Goal: Obtain resource: Download file/media

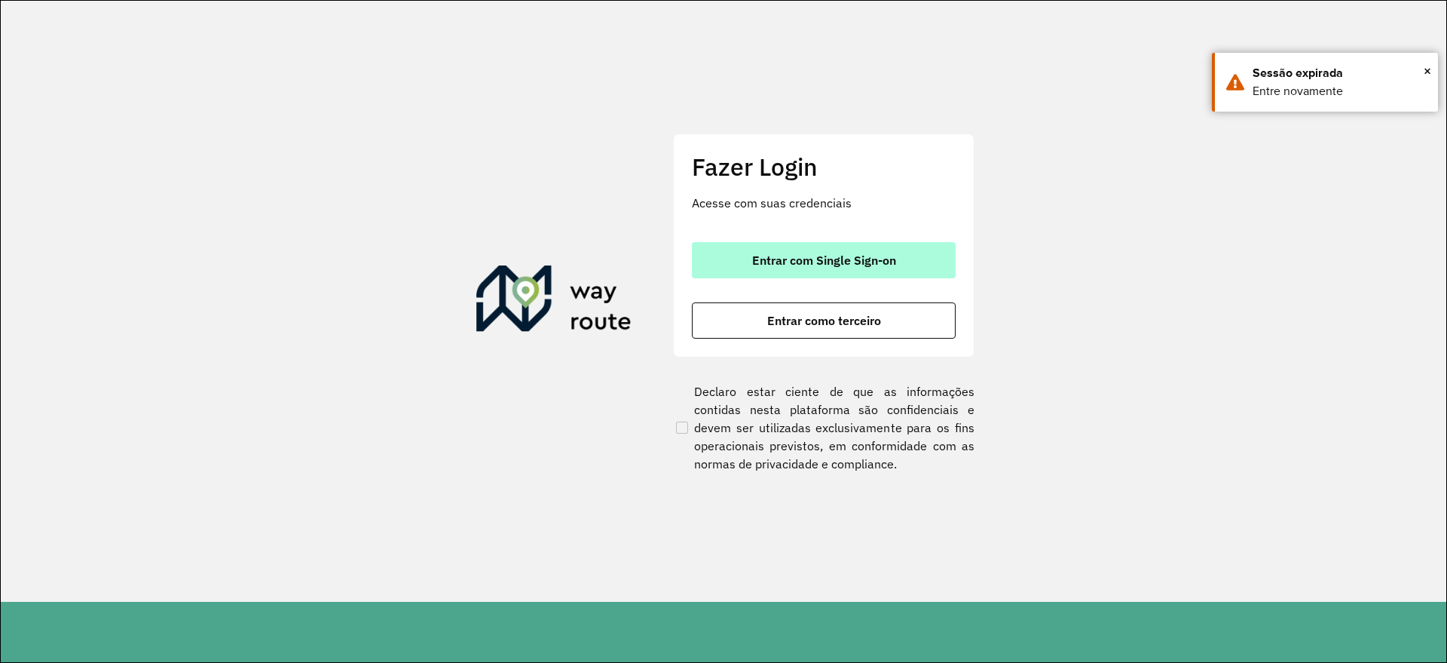
click at [880, 257] on span "Entrar com Single Sign-on" at bounding box center [824, 260] width 144 height 12
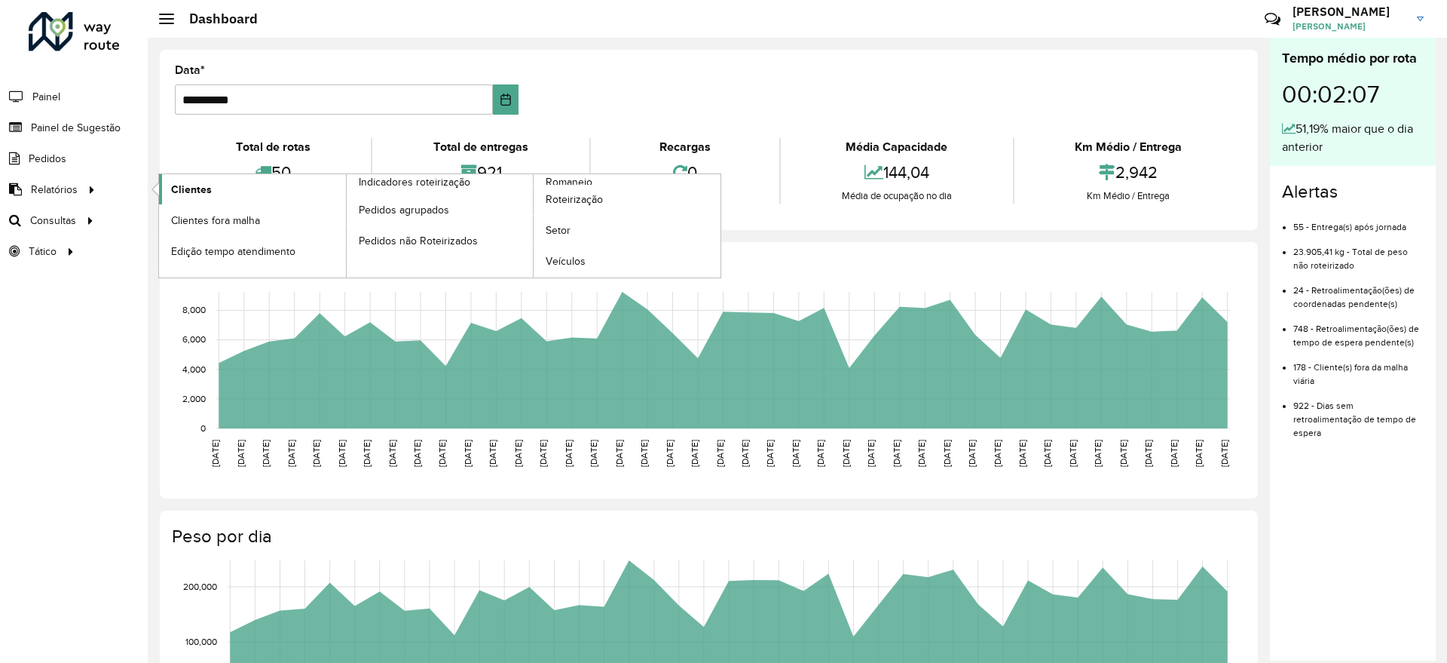
click at [187, 187] on span "Clientes" at bounding box center [191, 190] width 41 height 16
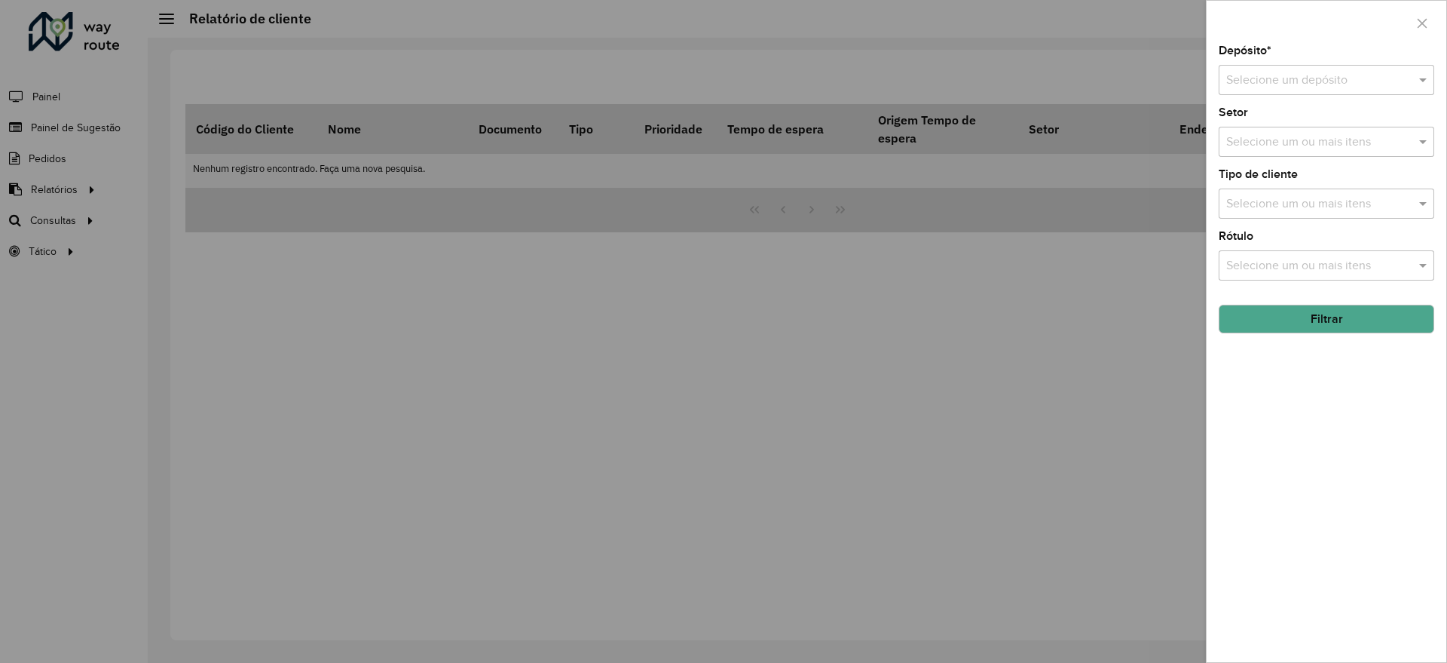
click at [1348, 79] on input "text" at bounding box center [1311, 81] width 170 height 18
click at [1309, 118] on div "CDD Suzano" at bounding box center [1327, 124] width 214 height 26
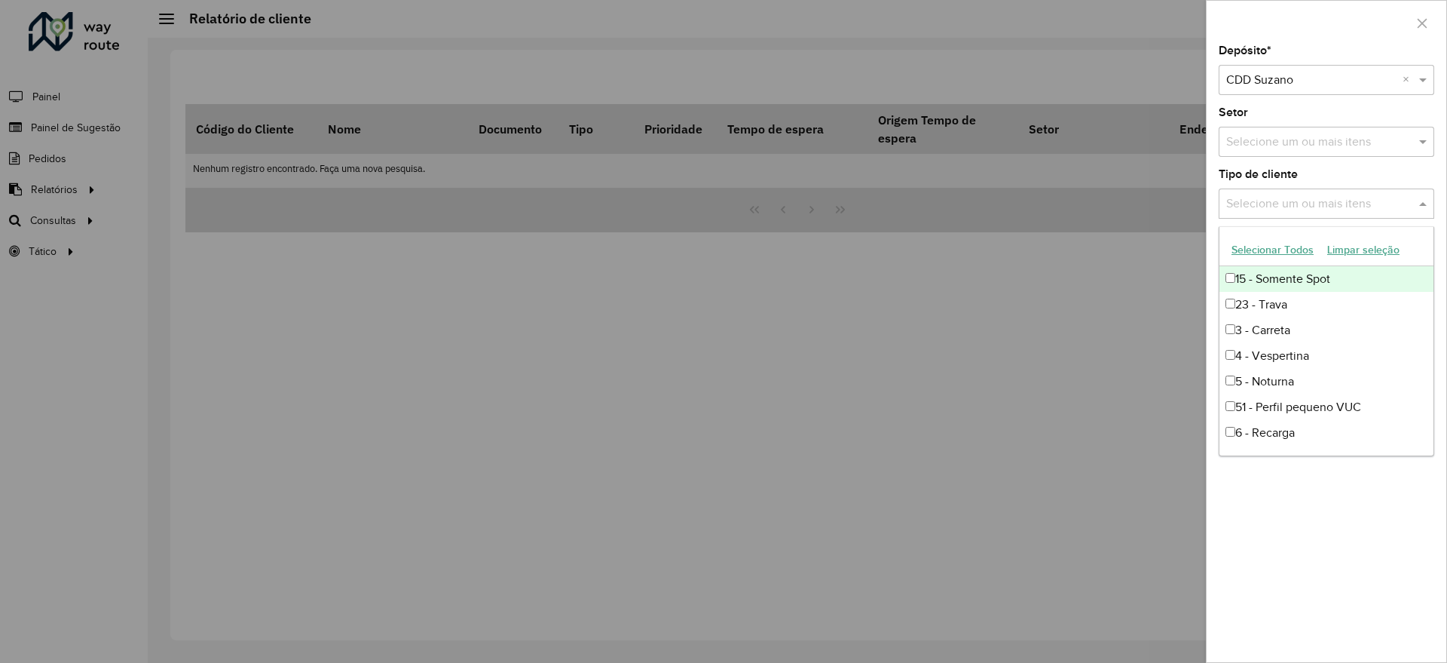
click at [1293, 200] on input "text" at bounding box center [1319, 204] width 193 height 18
click at [1296, 147] on input "text" at bounding box center [1319, 142] width 193 height 18
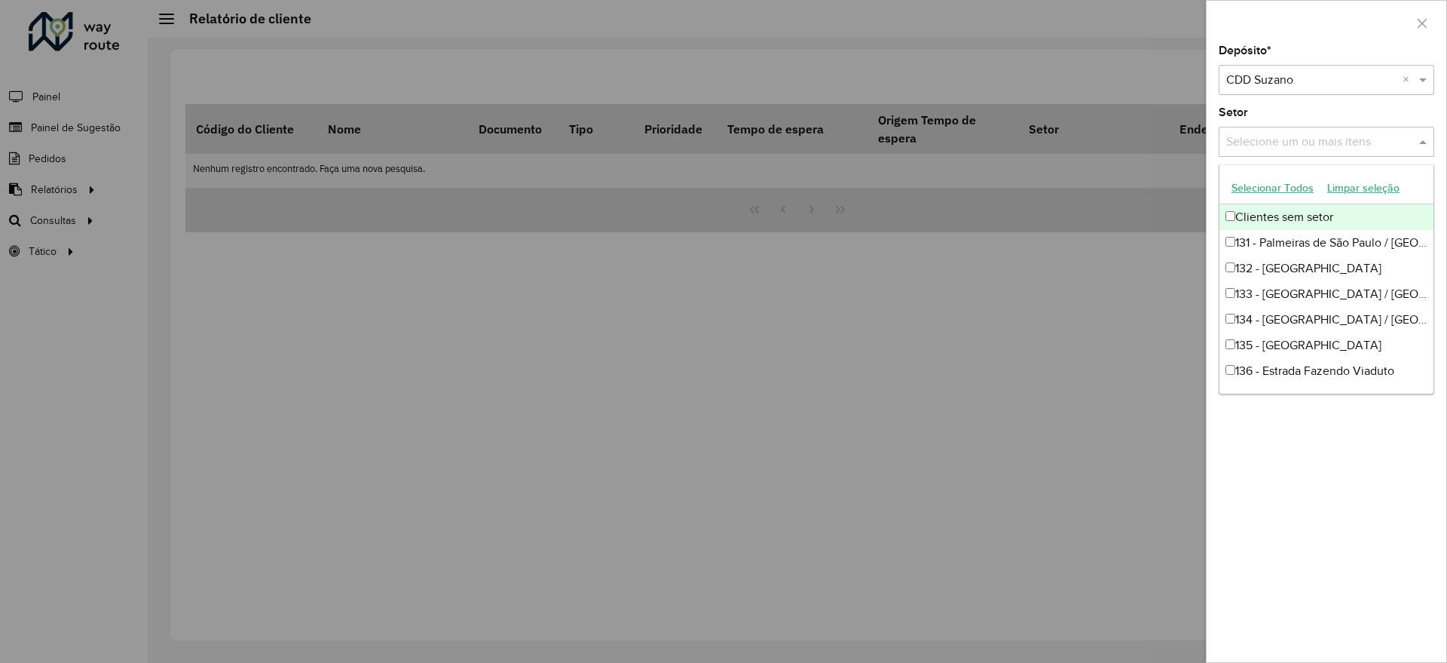
click at [1305, 115] on div "Setor Selecione um ou mais itens" at bounding box center [1327, 132] width 216 height 50
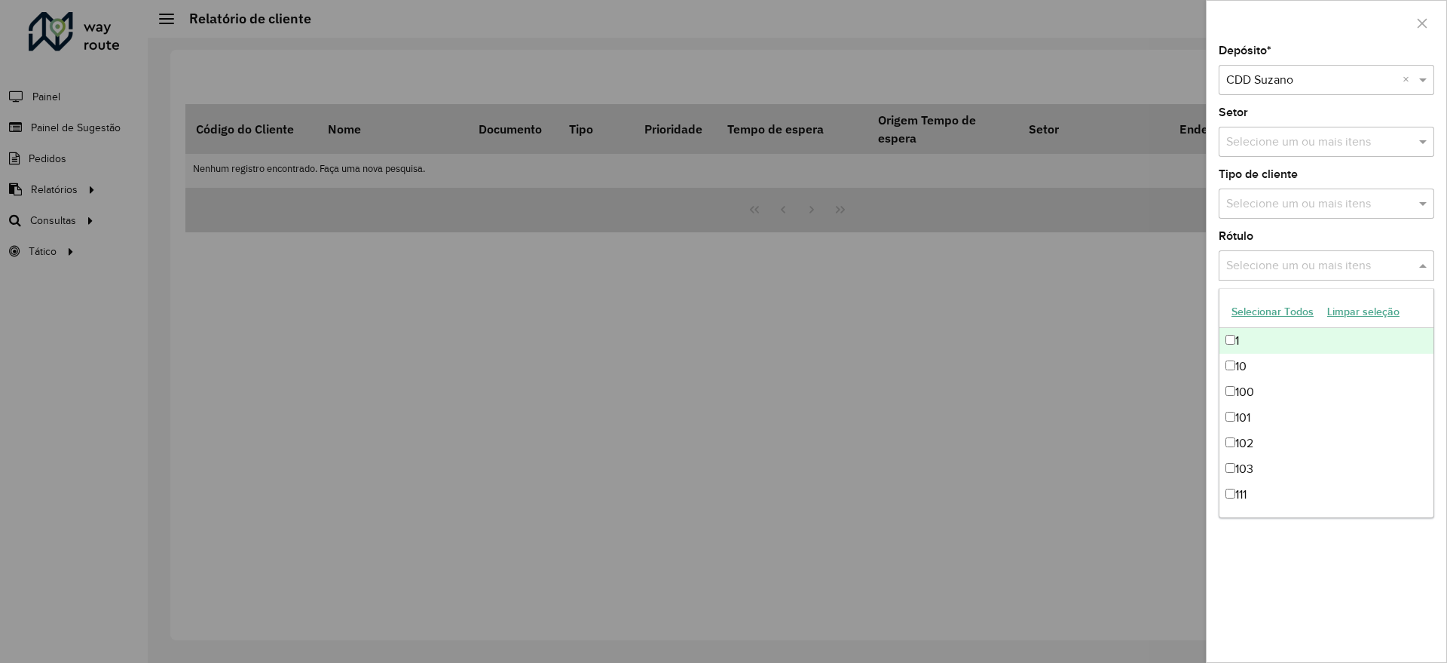
click at [1331, 278] on div "Selecione um ou mais itens" at bounding box center [1327, 265] width 216 height 30
click at [1329, 271] on input "text" at bounding box center [1319, 266] width 193 height 18
click at [1323, 192] on div "Selecione um ou mais itens" at bounding box center [1327, 203] width 216 height 30
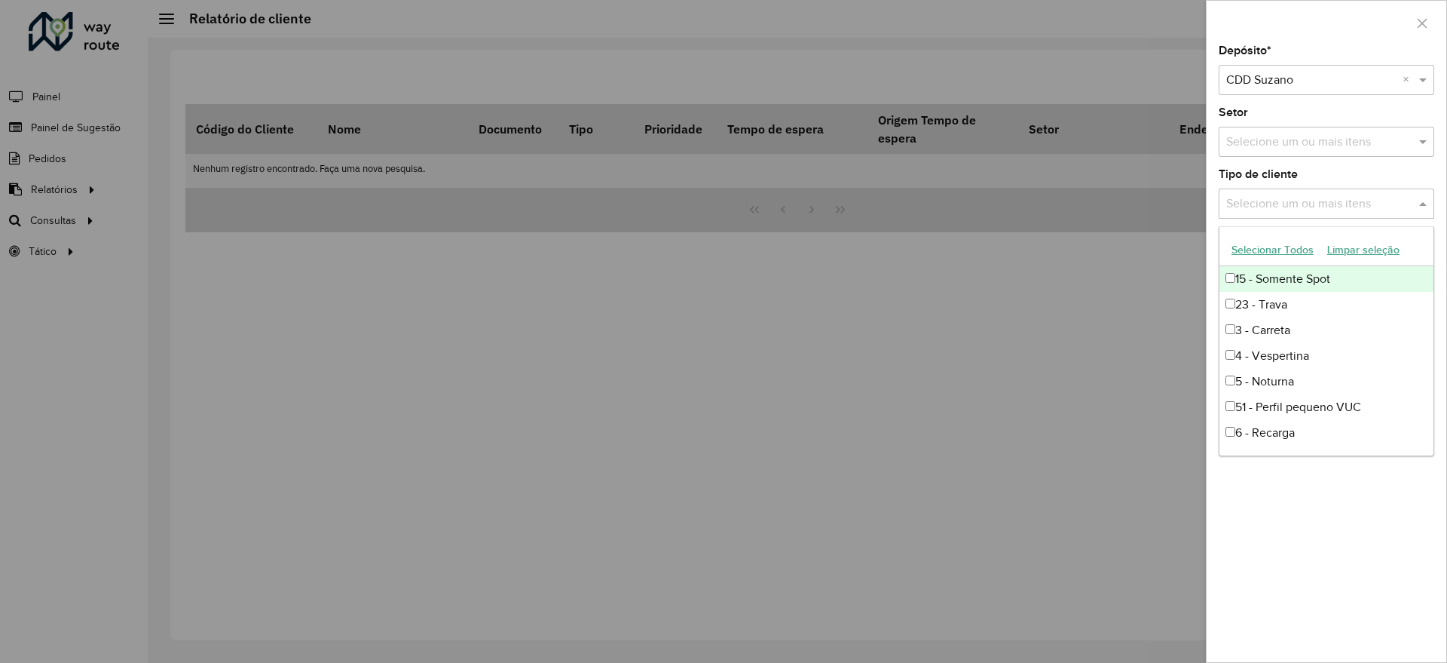
click at [1327, 177] on div "Tipo de cliente Selecione um ou mais itens" at bounding box center [1327, 194] width 216 height 50
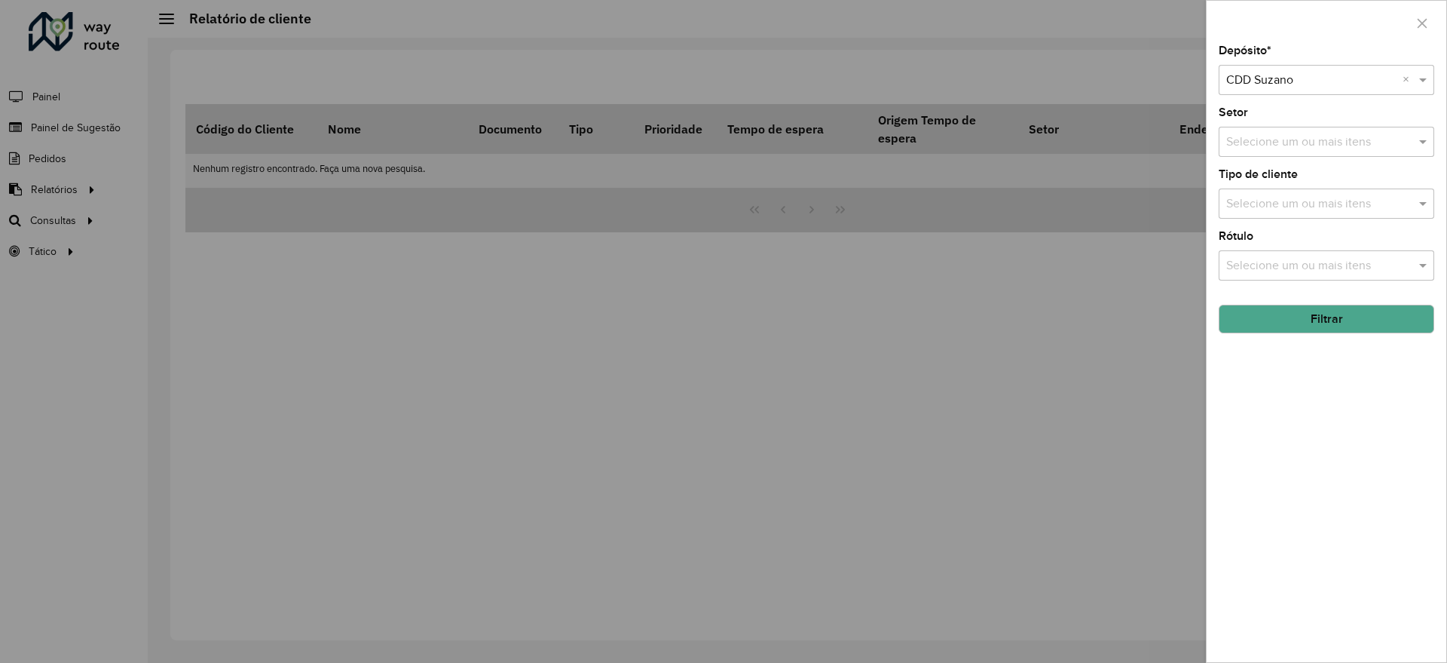
click at [1337, 314] on button "Filtrar" at bounding box center [1327, 319] width 216 height 29
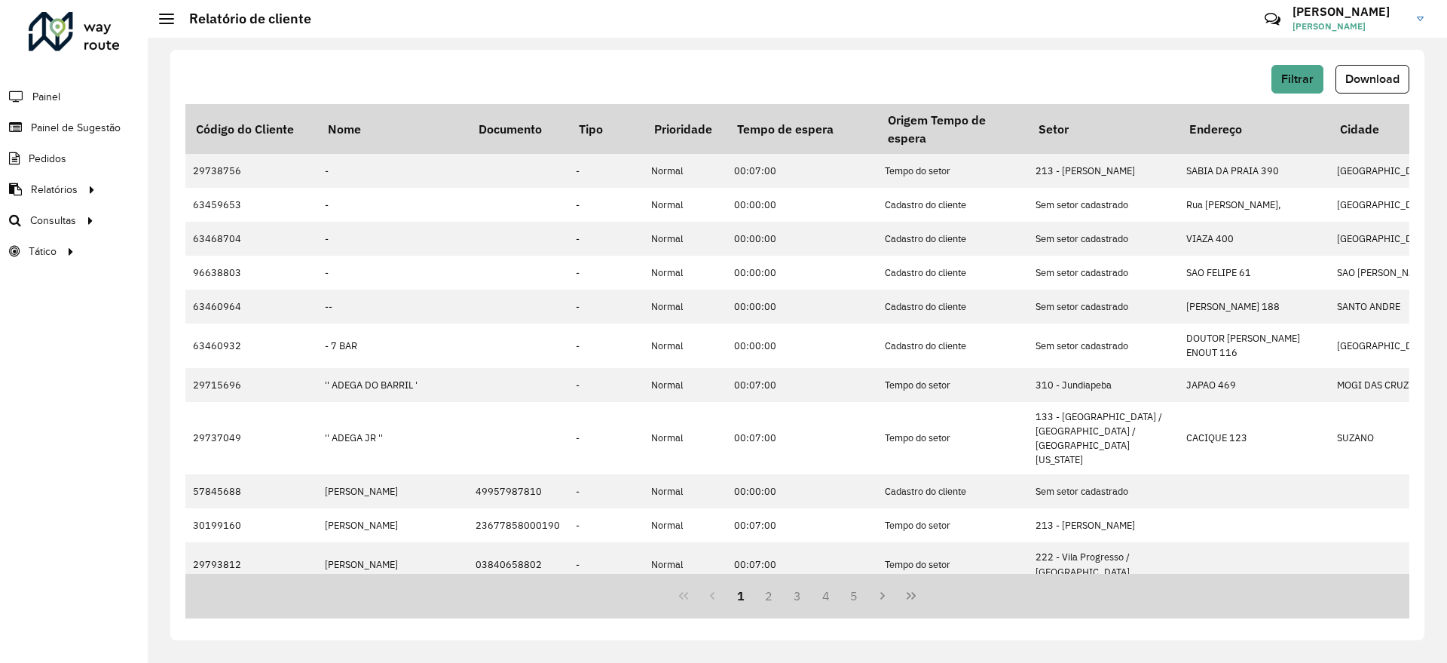
click at [1128, 646] on div "Filtrar Download Código do Cliente Nome Documento Tipo Prioridade Tempo de espe…" at bounding box center [798, 350] width 1300 height 625
click at [1358, 85] on button "Download" at bounding box center [1373, 79] width 74 height 29
drag, startPoint x: 1289, startPoint y: 80, endPoint x: 1346, endPoint y: 76, distance: 57.4
drag, startPoint x: 1346, startPoint y: 76, endPoint x: 1211, endPoint y: 32, distance: 142.1
click at [1211, 32] on div "Críticas? Dúvidas? Elogios? Sugestões? Entre em contato conosco!" at bounding box center [1163, 24] width 168 height 51
